Goal: Find specific page/section: Find specific page/section

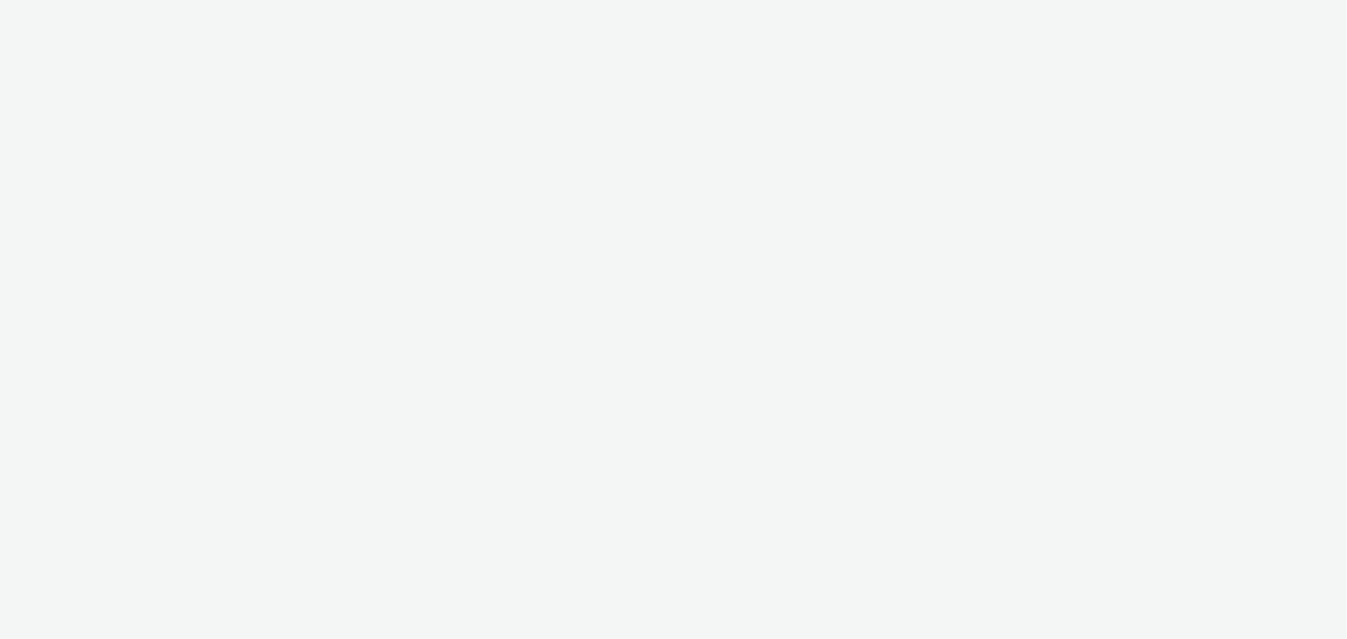
select select "38ed0f18-cbca-4106-be45-330e11e5f0af"
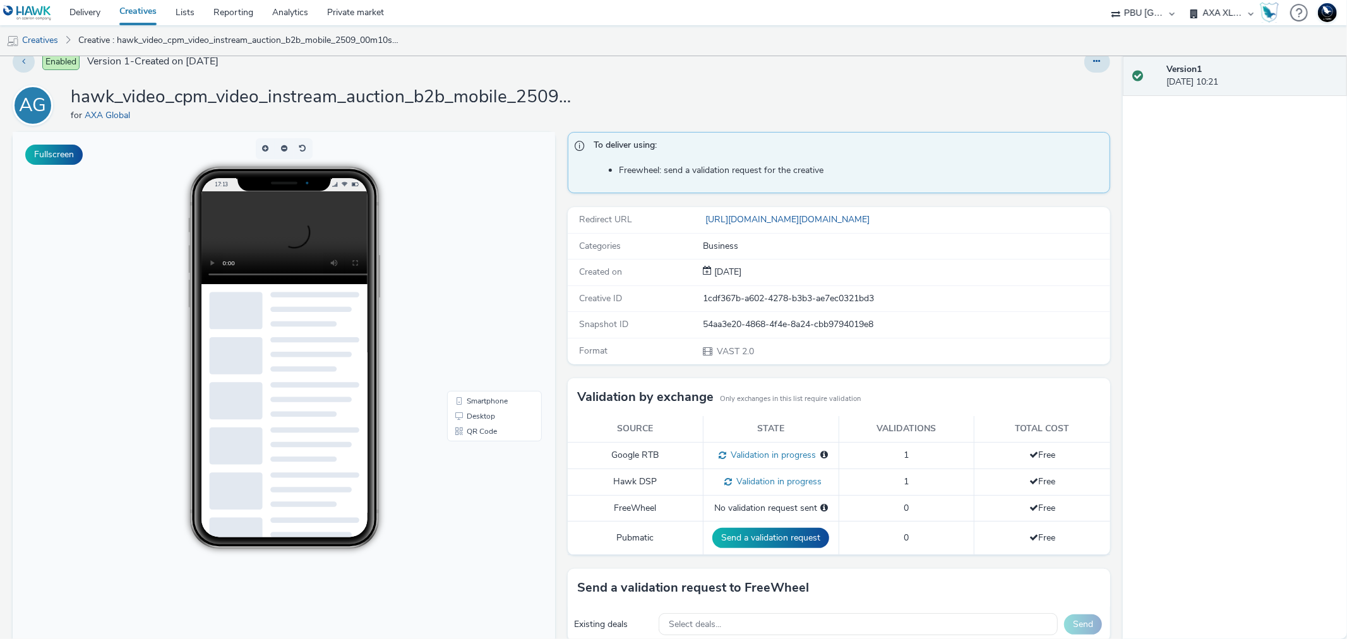
scroll to position [16, 0]
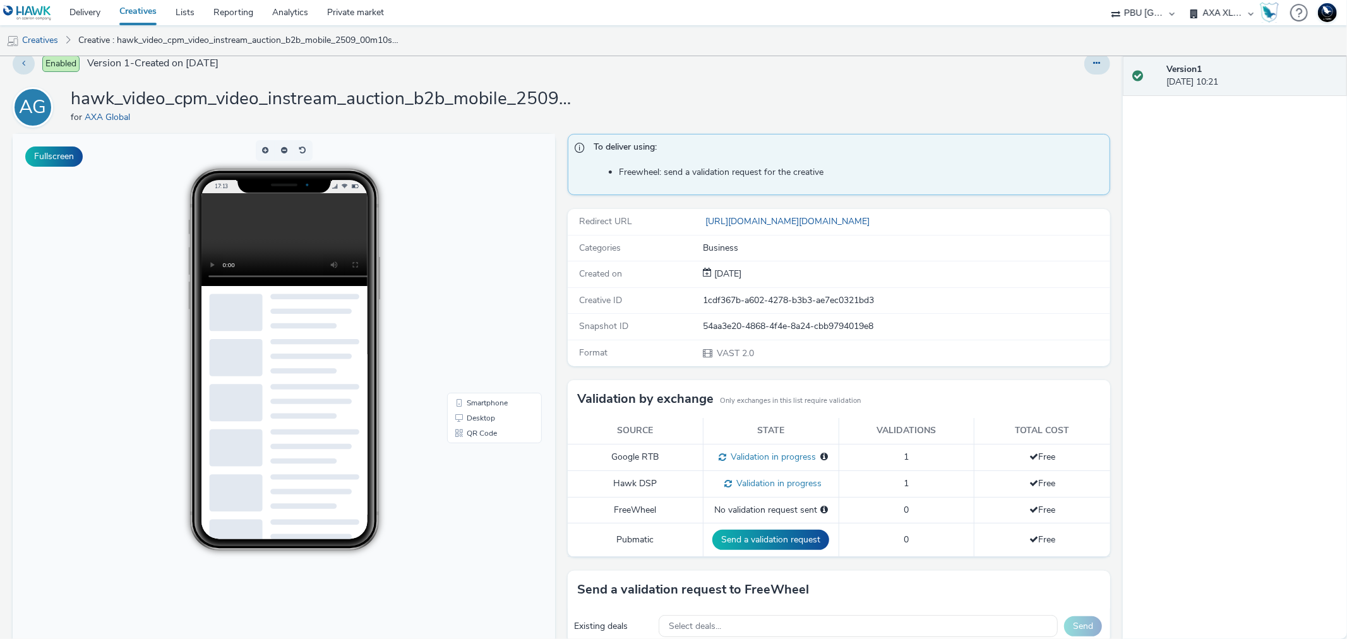
click at [270, 244] on video at bounding box center [294, 239] width 186 height 93
drag, startPoint x: 270, startPoint y: 244, endPoint x: 399, endPoint y: 223, distance: 130.5
click at [399, 223] on div "17:13" at bounding box center [284, 360] width 260 height 382
click at [48, 150] on button "Fullscreen" at bounding box center [53, 156] width 57 height 20
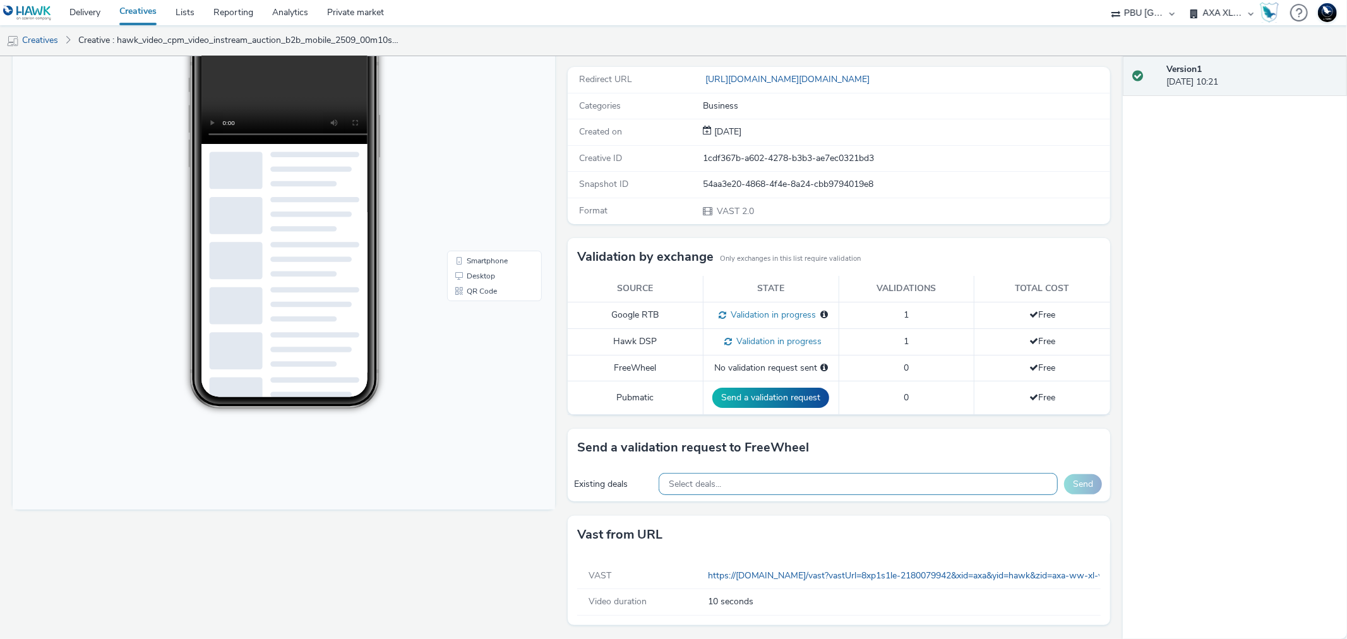
scroll to position [0, 0]
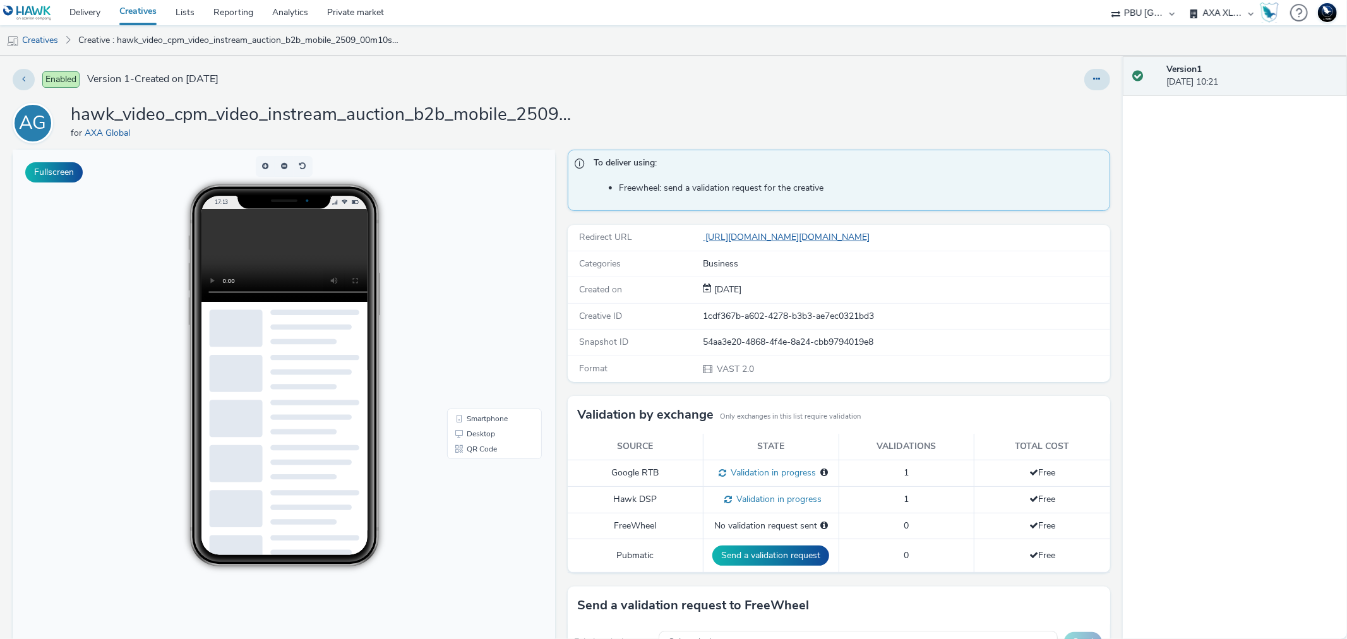
click at [786, 235] on link "https://pagead2.googlesyndication.com/pcs/click?xai=AKAOjsvXIJe3eMA2nOY_JSTP3Gu…" at bounding box center [789, 237] width 172 height 12
click at [43, 33] on link "Creatives" at bounding box center [32, 40] width 64 height 30
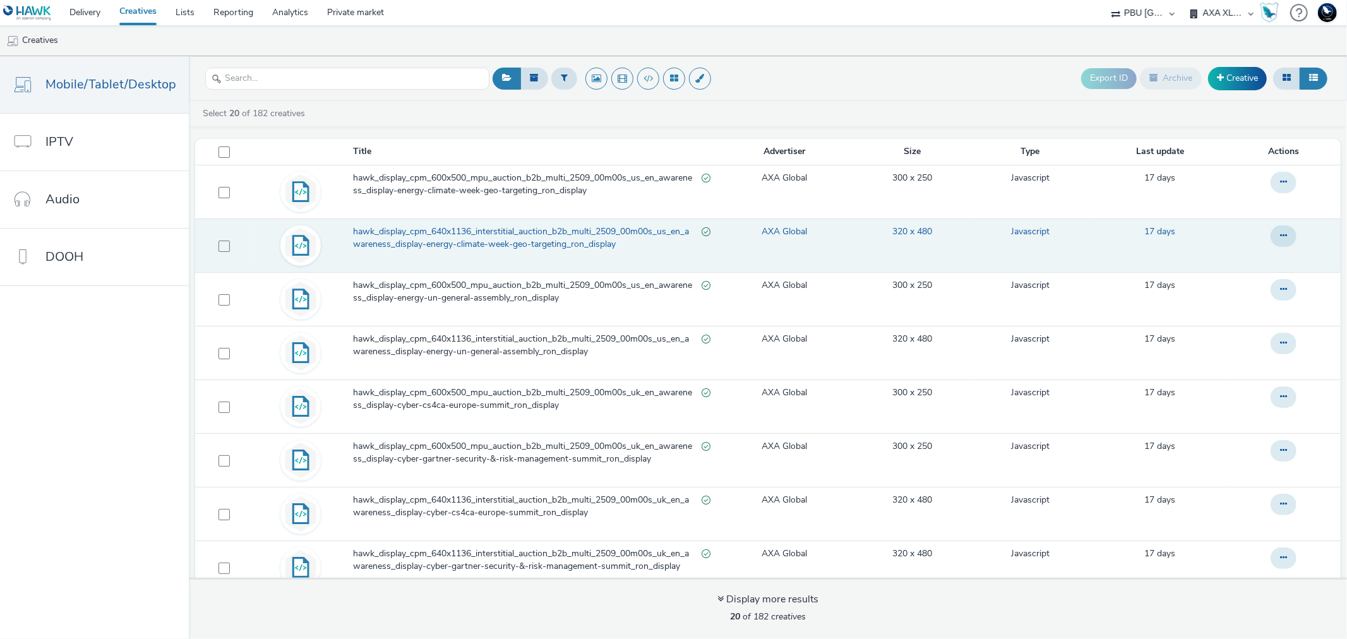
click at [569, 229] on span "hawk_display_cpm_640x1136_interstitial_auction_b2b_multi_2509_00m00s_us_en_awar…" at bounding box center [527, 238] width 348 height 26
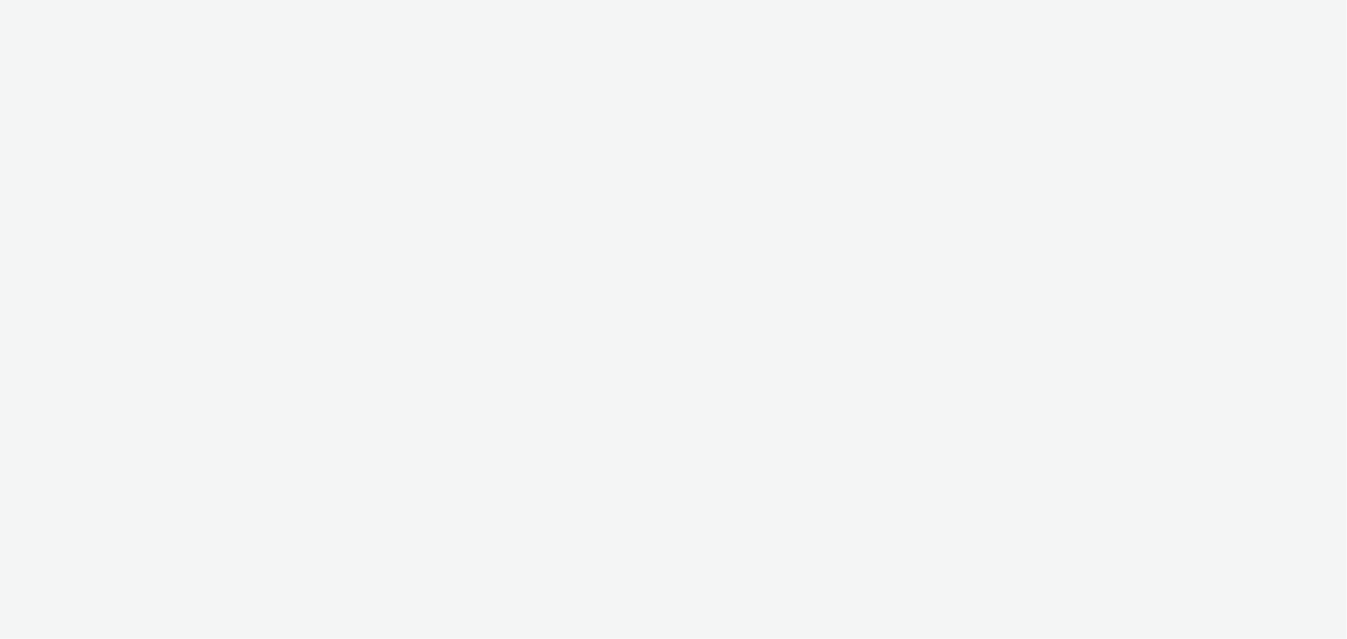
select select "38ed0f18-cbca-4106-be45-330e11e5f0af"
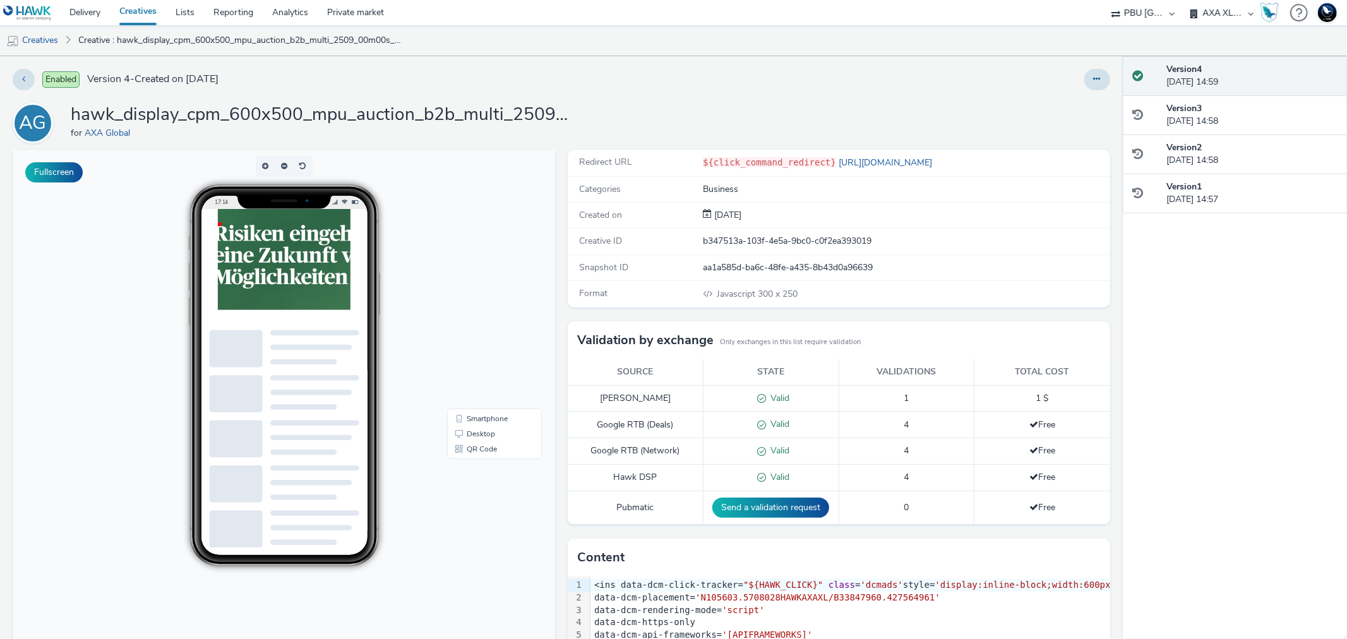
scroll to position [101, 22]
click at [40, 32] on link "Creatives" at bounding box center [32, 40] width 64 height 30
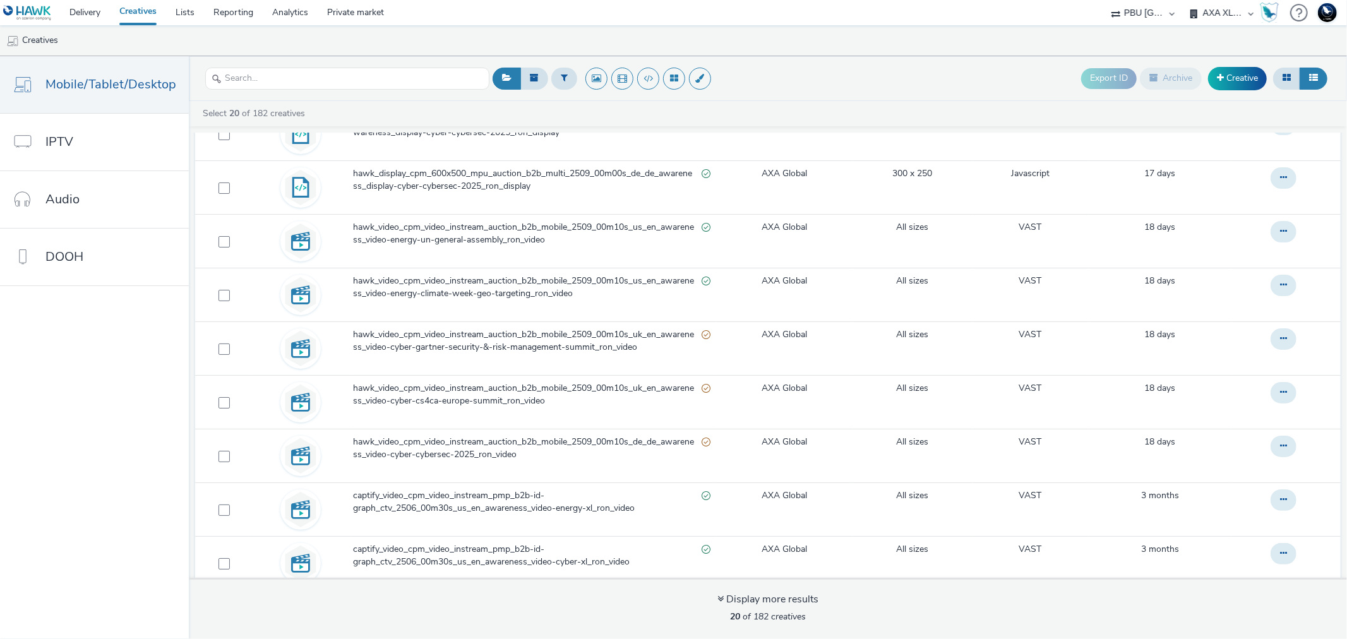
scroll to position [487, 0]
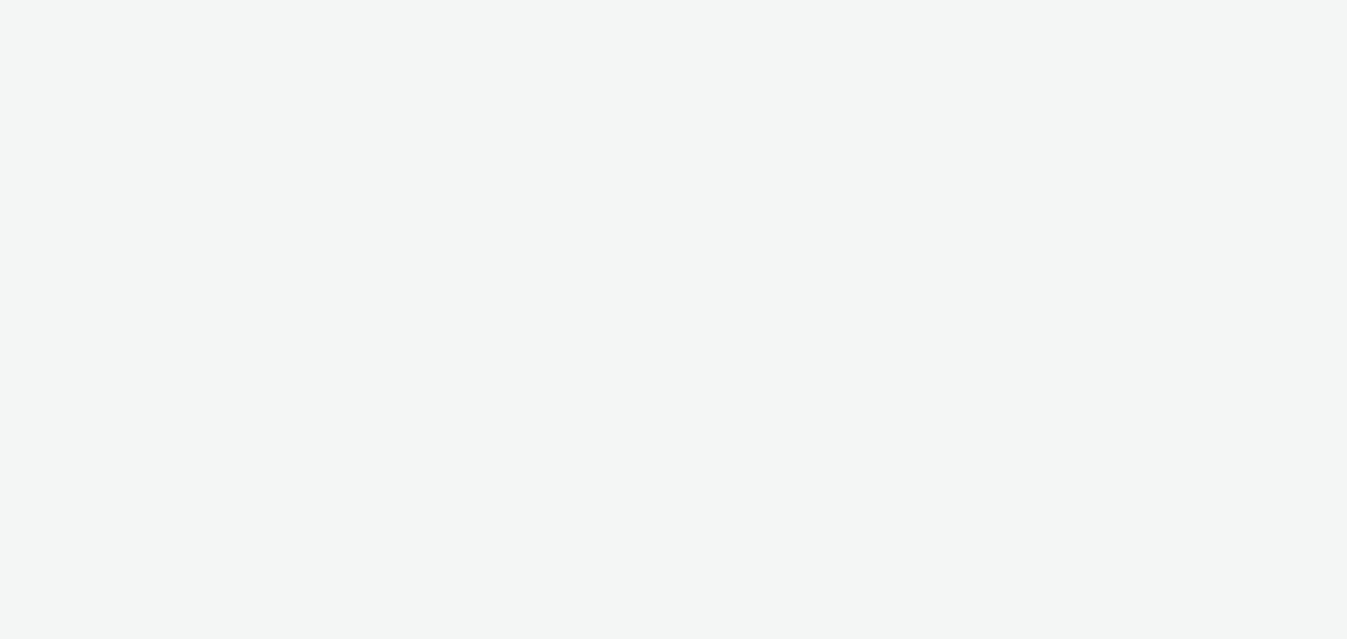
select select "38ed0f18-cbca-4106-be45-330e11e5f0af"
